Goal: Transaction & Acquisition: Obtain resource

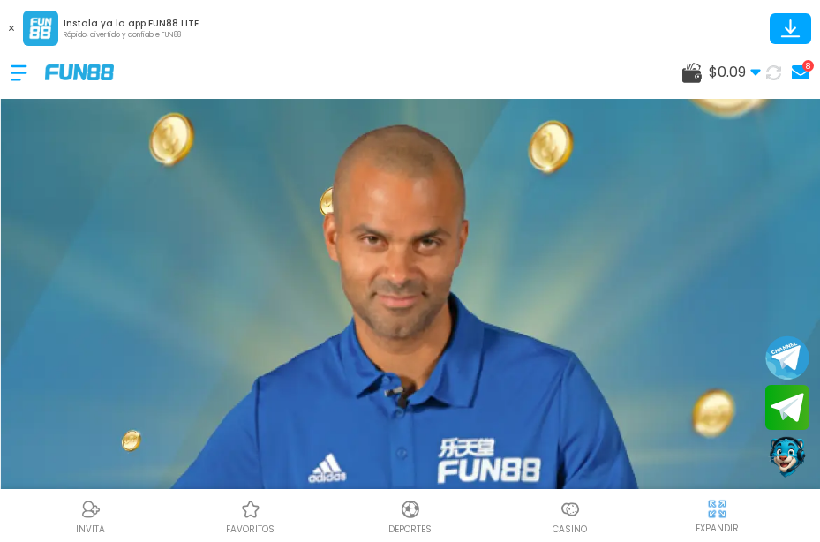
click at [799, 65] on use at bounding box center [800, 72] width 18 height 14
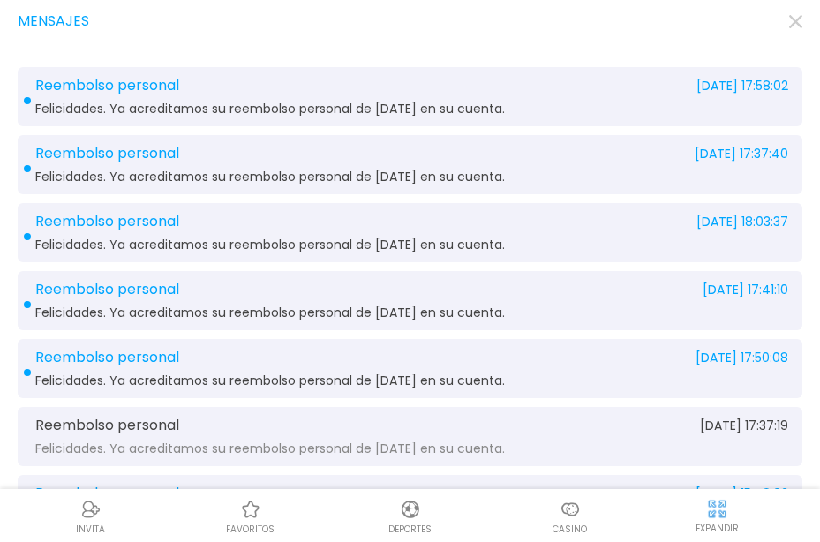
click at [795, 16] on icon "button" at bounding box center [795, 21] width 13 height 13
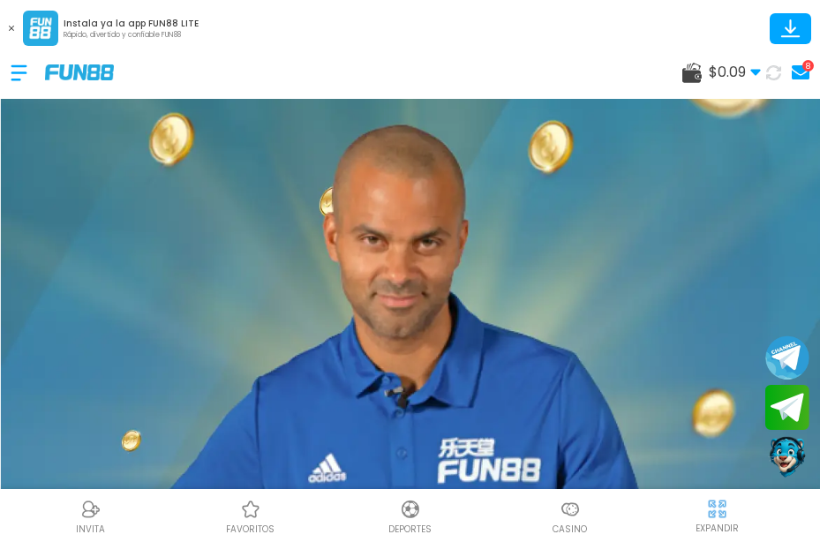
click at [698, 71] on use at bounding box center [691, 73] width 19 height 20
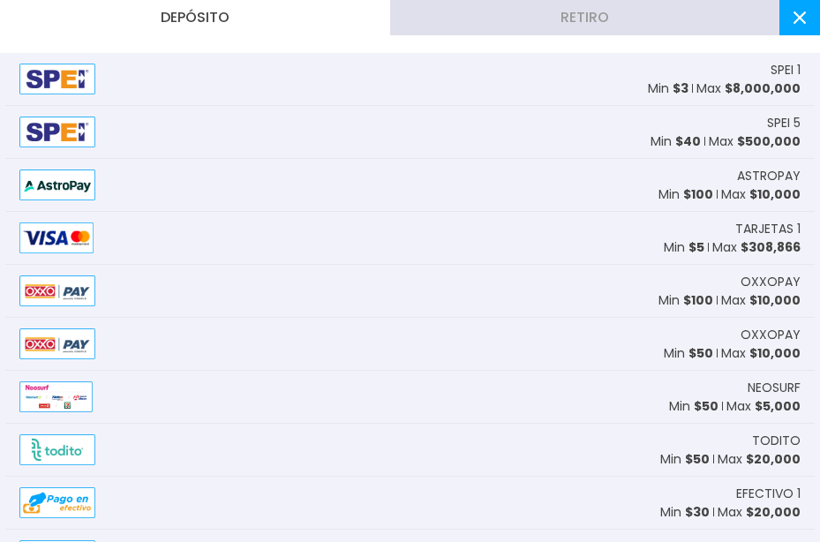
click at [764, 229] on span "TARJETAS 1" at bounding box center [767, 229] width 65 height 19
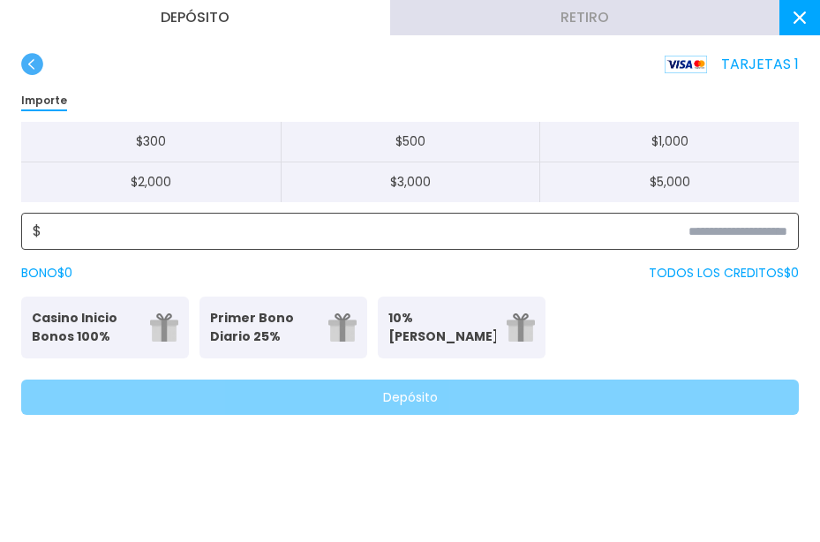
click at [736, 239] on input at bounding box center [414, 231] width 746 height 21
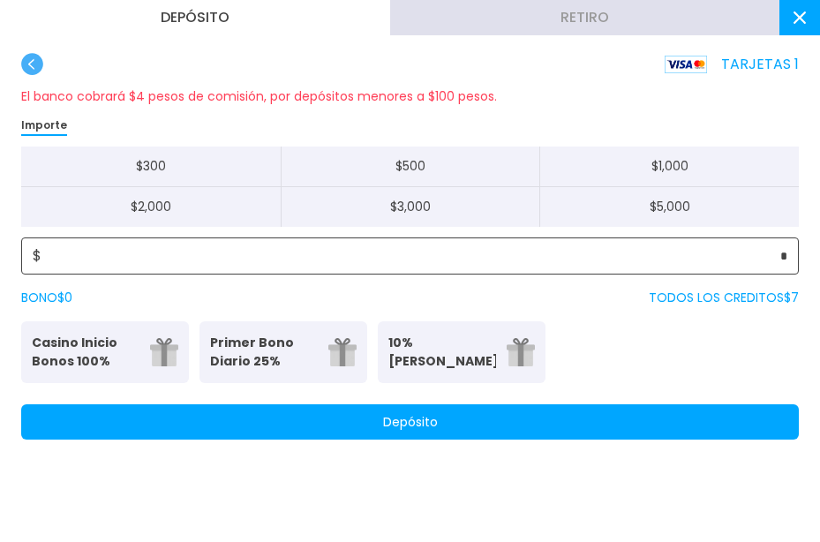
type input "*"
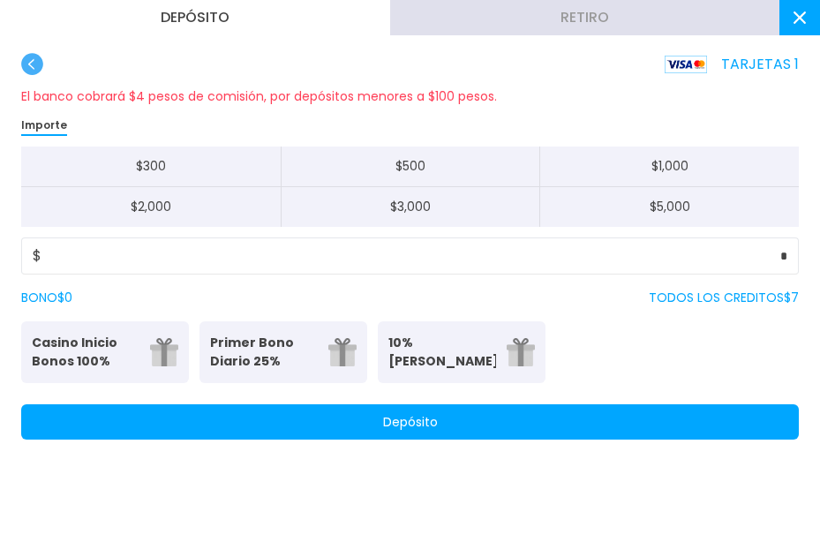
click at [514, 420] on button "Depósito" at bounding box center [409, 421] width 777 height 35
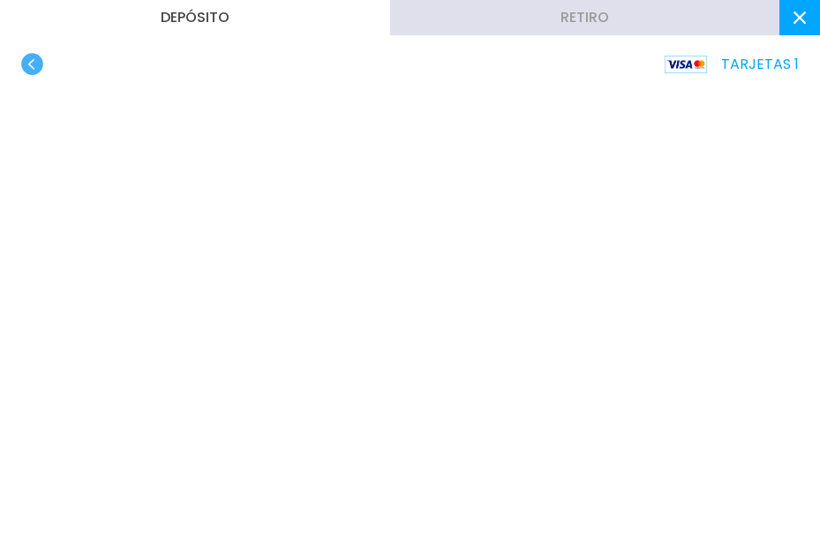
click at [29, 61] on use "button" at bounding box center [32, 64] width 22 height 22
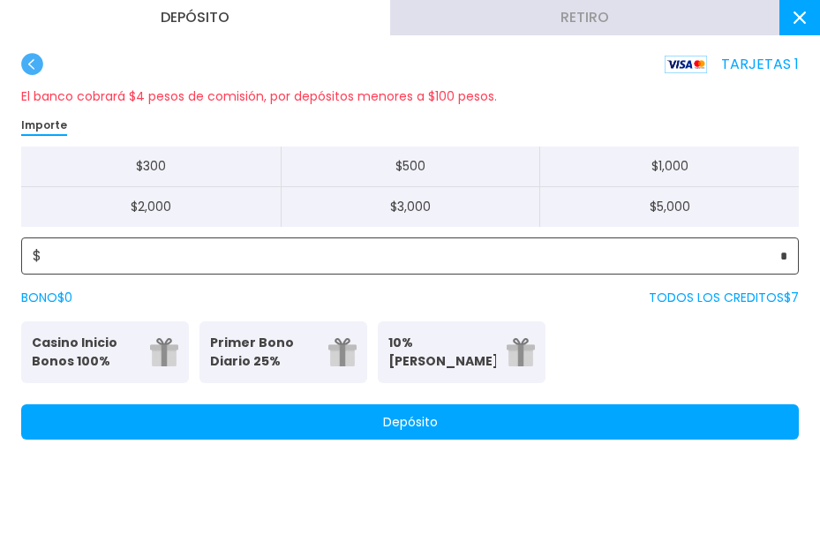
click at [785, 259] on input "*" at bounding box center [414, 255] width 746 height 21
type input "*"
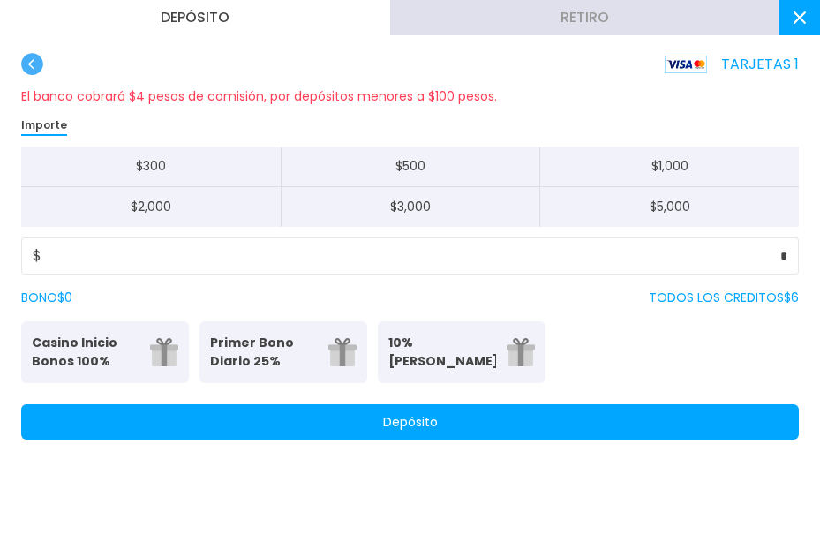
click at [333, 416] on button "Depósito" at bounding box center [409, 421] width 777 height 35
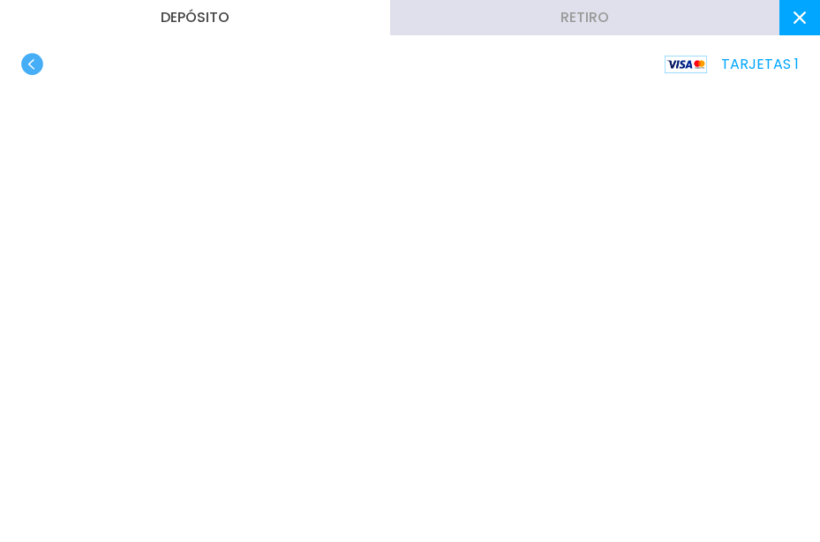
scroll to position [236, 0]
click at [799, 22] on icon at bounding box center [799, 17] width 12 height 12
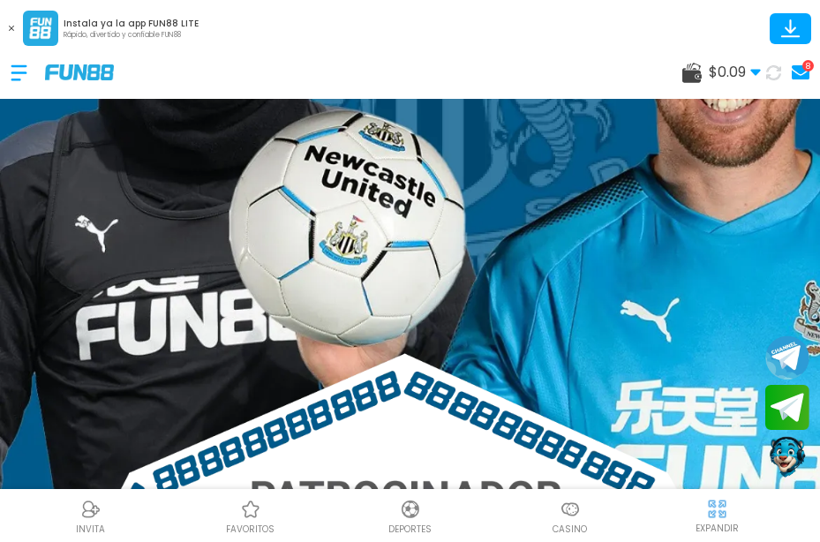
click at [791, 67] on icon at bounding box center [800, 72] width 18 height 14
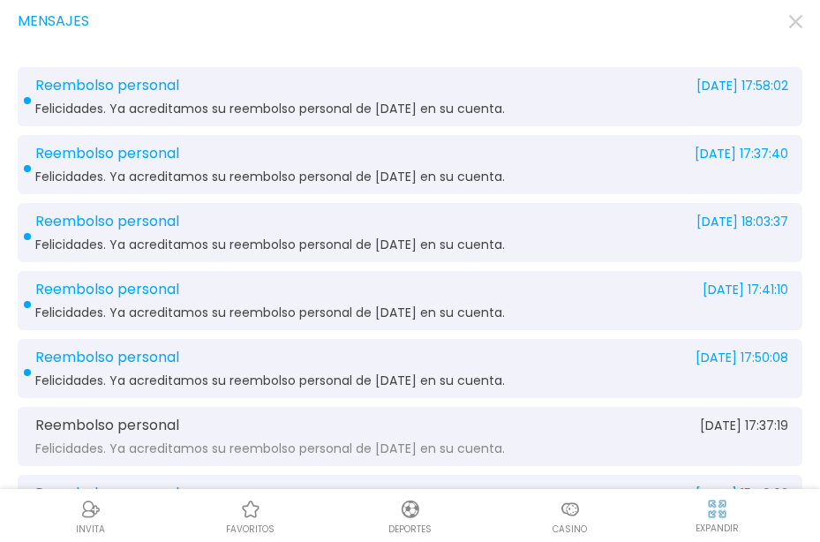
click at [798, 20] on use "button" at bounding box center [795, 21] width 13 height 13
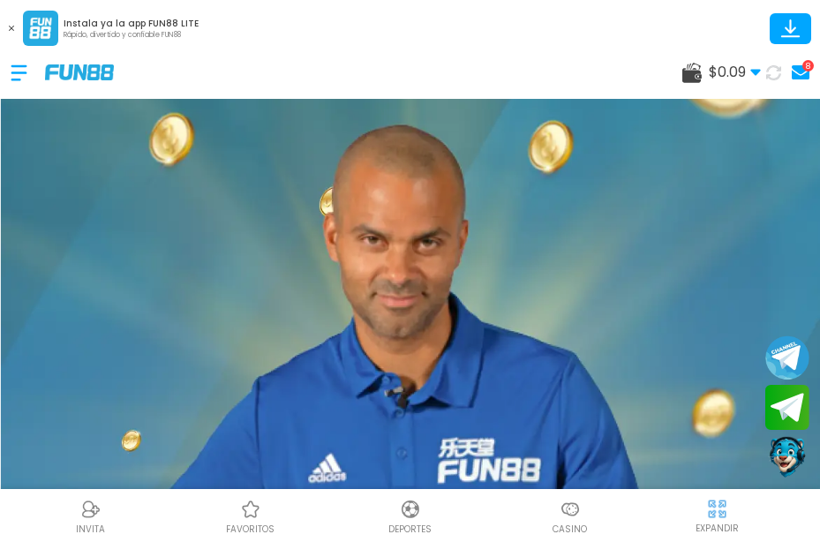
click at [65, 71] on img at bounding box center [79, 71] width 69 height 15
click at [14, 70] on div at bounding box center [28, 73] width 34 height 52
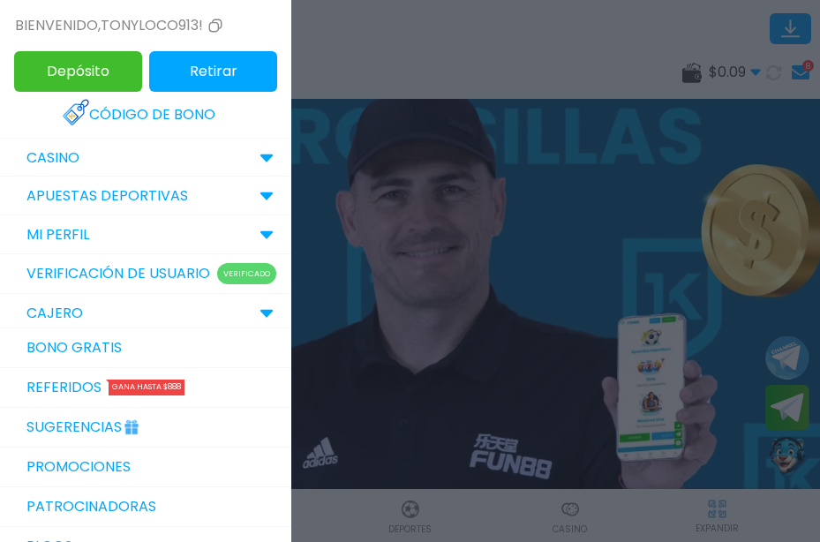
click at [166, 116] on link "Código de bono" at bounding box center [146, 114] width 166 height 39
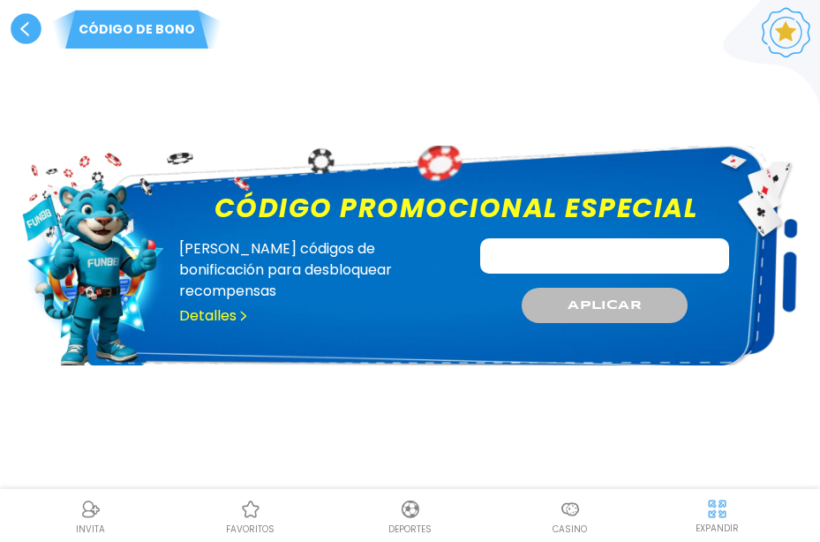
click at [230, 305] on link "Detalles" at bounding box center [214, 315] width 70 height 21
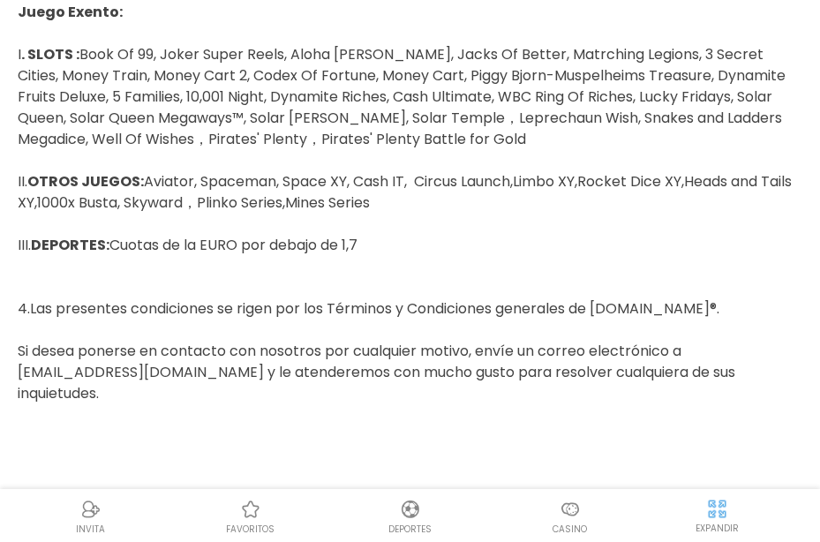
scroll to position [1586, 0]
